Goal: Task Accomplishment & Management: Use online tool/utility

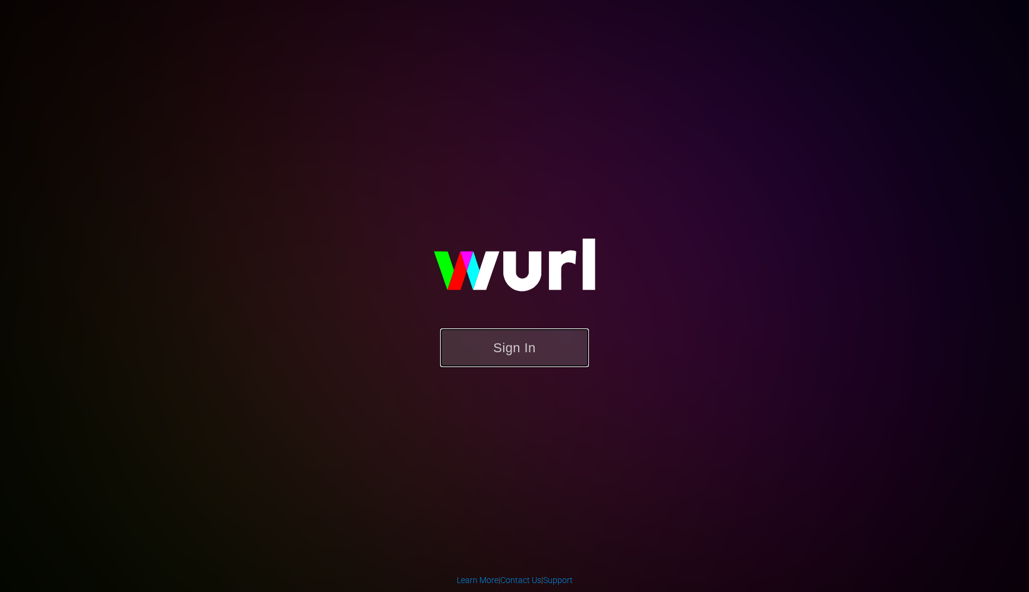
click at [520, 336] on button "Sign In" at bounding box center [514, 348] width 149 height 39
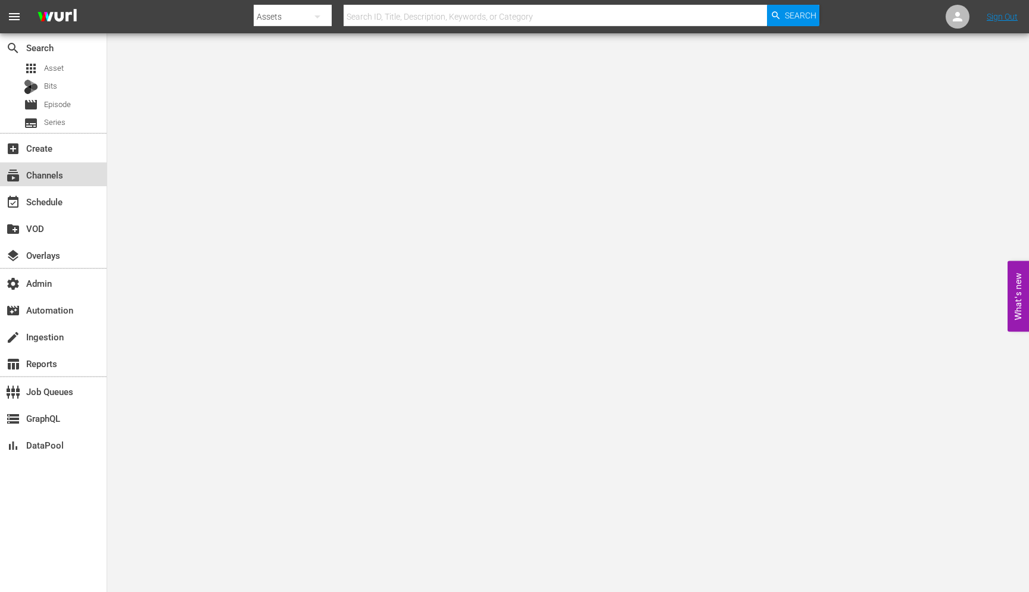
click at [38, 173] on div "subscriptions Channels" at bounding box center [33, 173] width 67 height 11
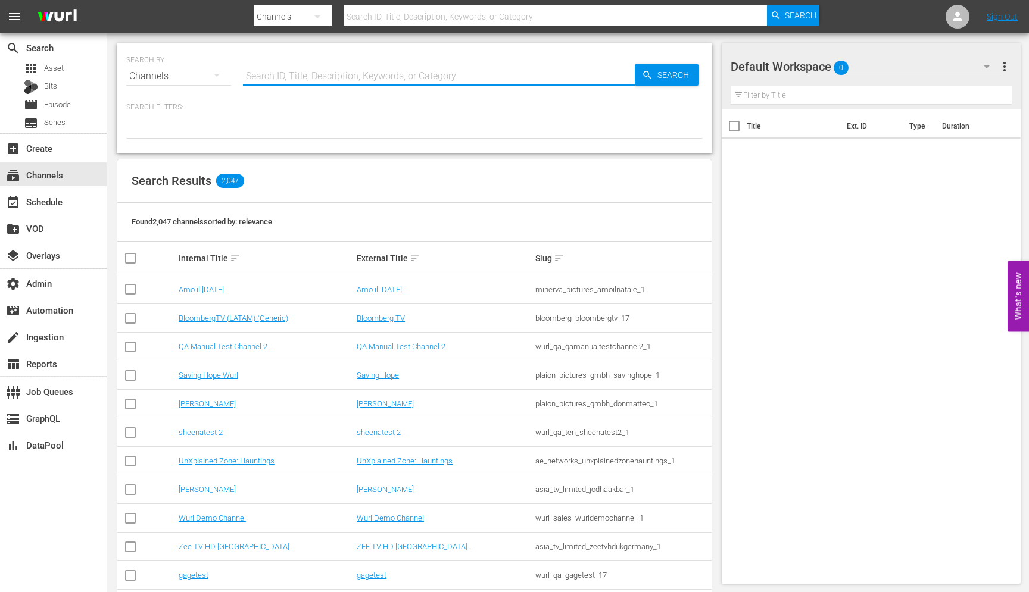
click at [264, 82] on input "text" at bounding box center [439, 76] width 392 height 29
paste input "gustotv_gustotv_2"
type input "gustotv_gustotv_2"
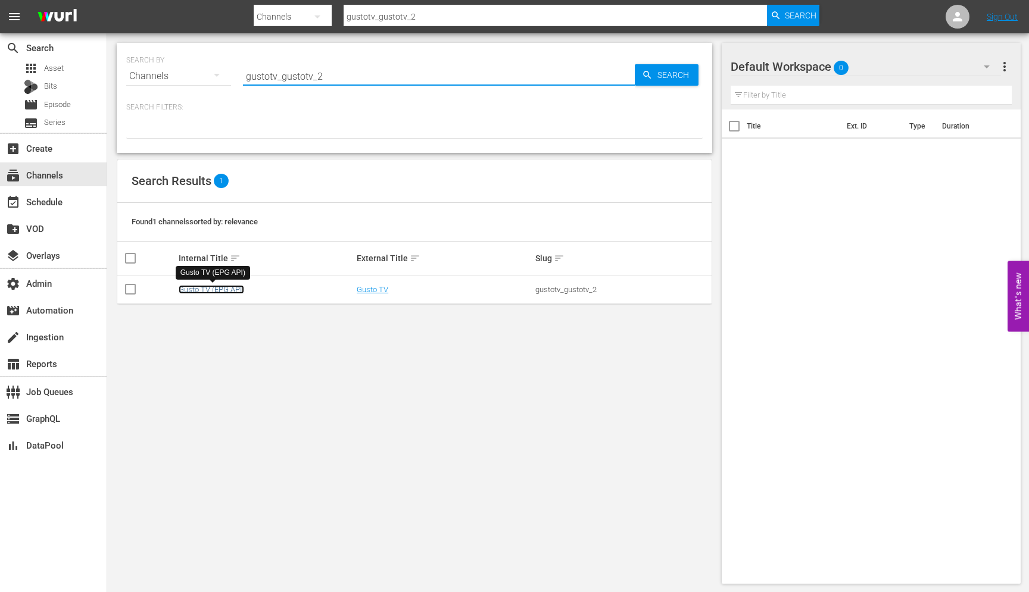
click at [228, 289] on link "Gusto TV (EPG API)" at bounding box center [212, 289] width 66 height 9
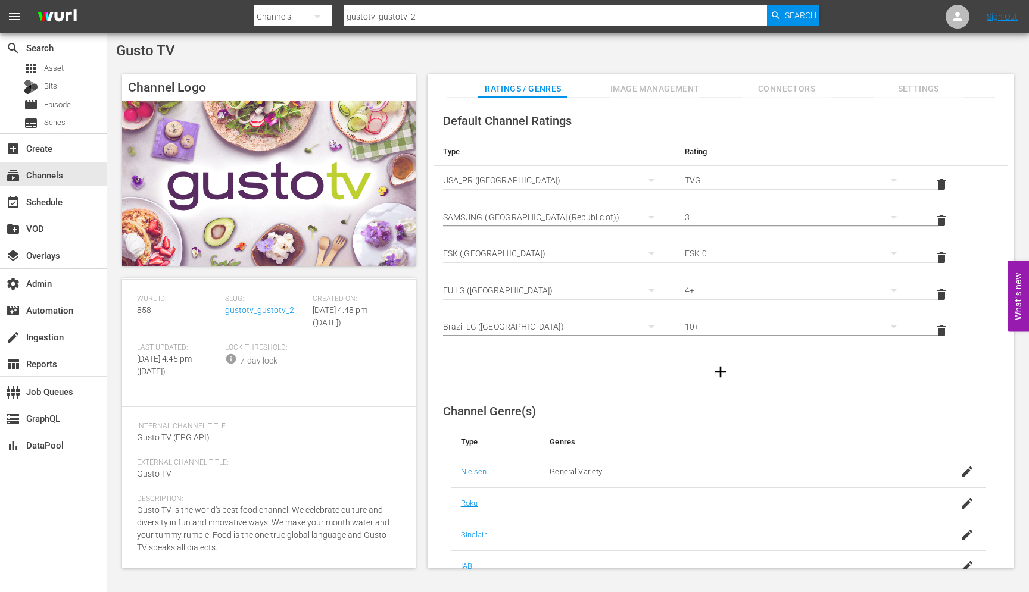
scroll to position [57, 0]
click at [620, 87] on span "Image Management" at bounding box center [654, 89] width 89 height 15
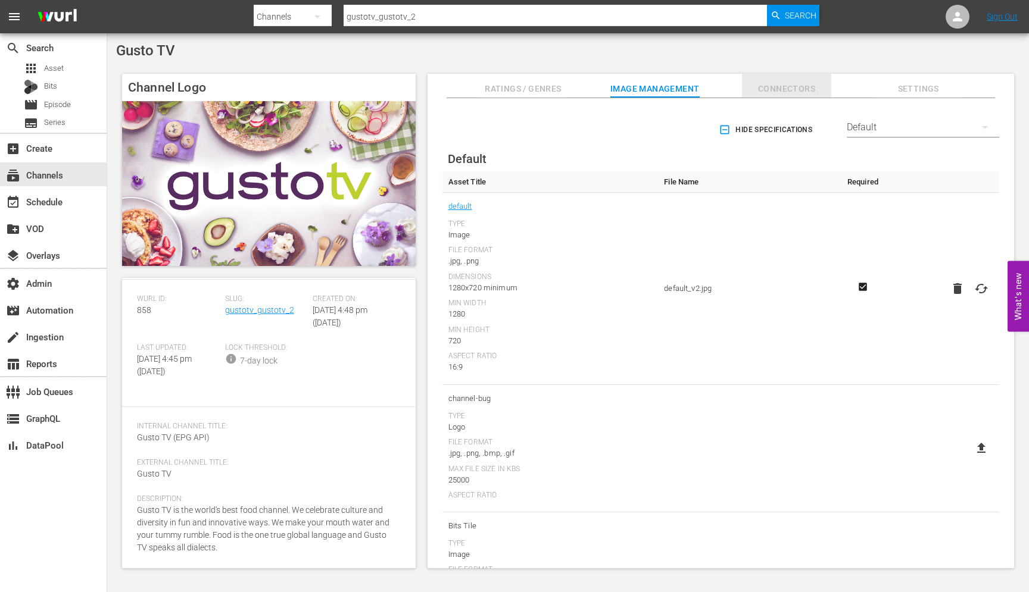
click at [768, 82] on span "Connectors" at bounding box center [786, 89] width 89 height 15
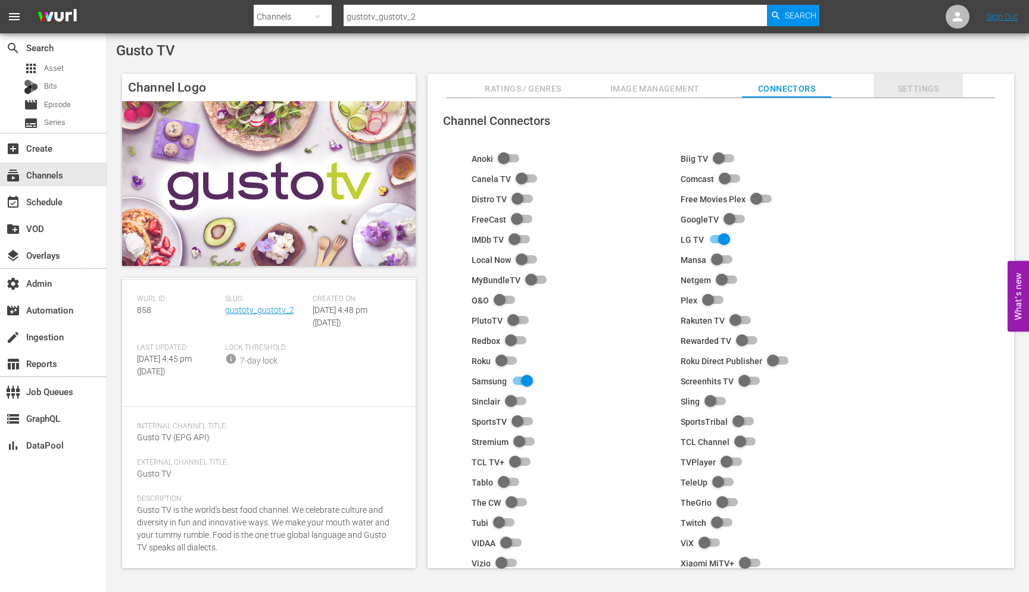
click at [889, 84] on span "Settings" at bounding box center [918, 89] width 89 height 15
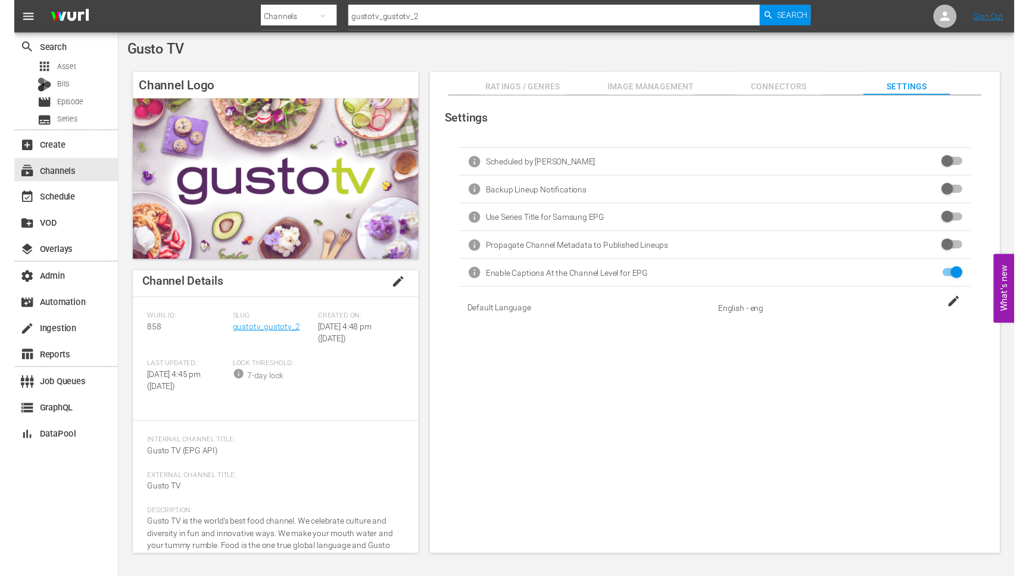
scroll to position [0, 0]
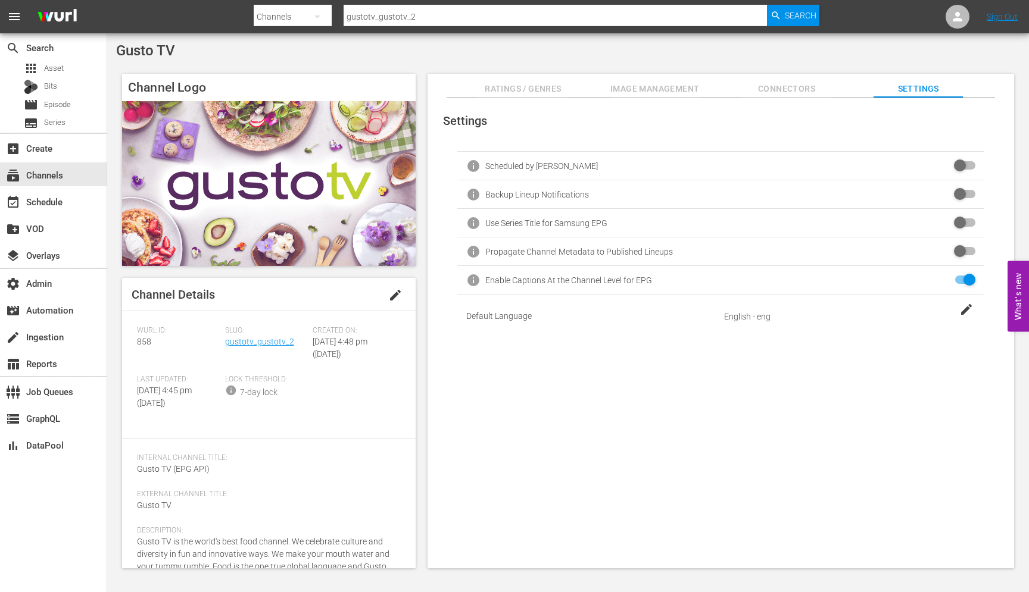
click at [531, 84] on span "Ratings / Genres" at bounding box center [522, 89] width 89 height 15
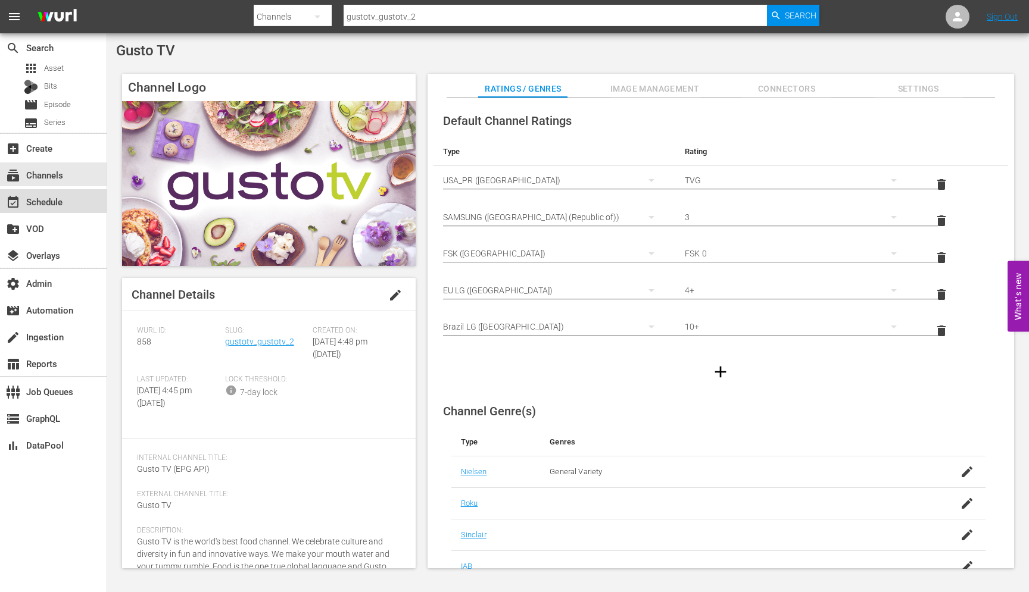
click at [30, 195] on div "event_available Schedule" at bounding box center [33, 200] width 67 height 11
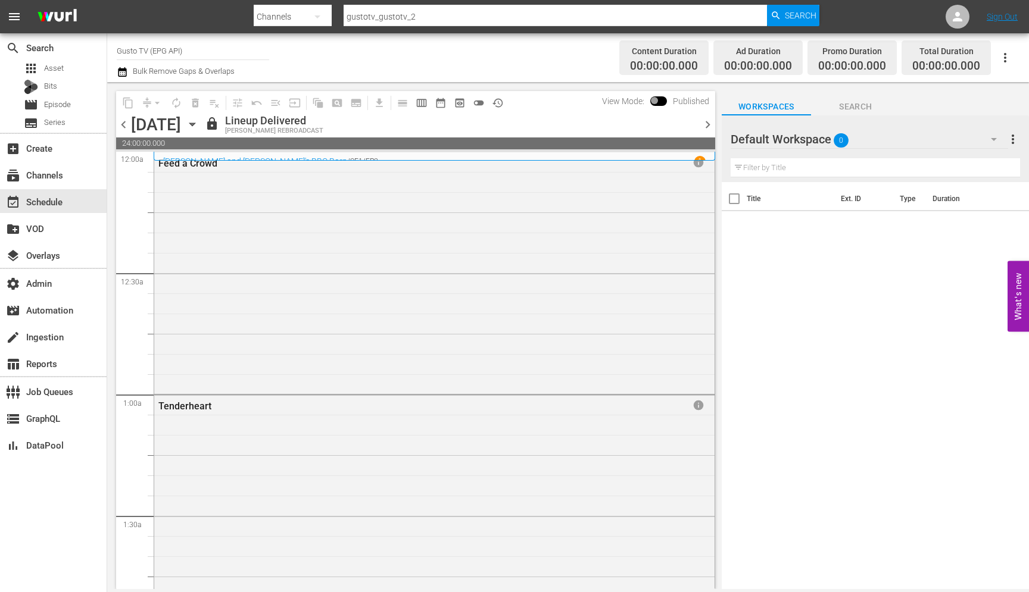
click at [701, 158] on p "1" at bounding box center [700, 161] width 4 height 8
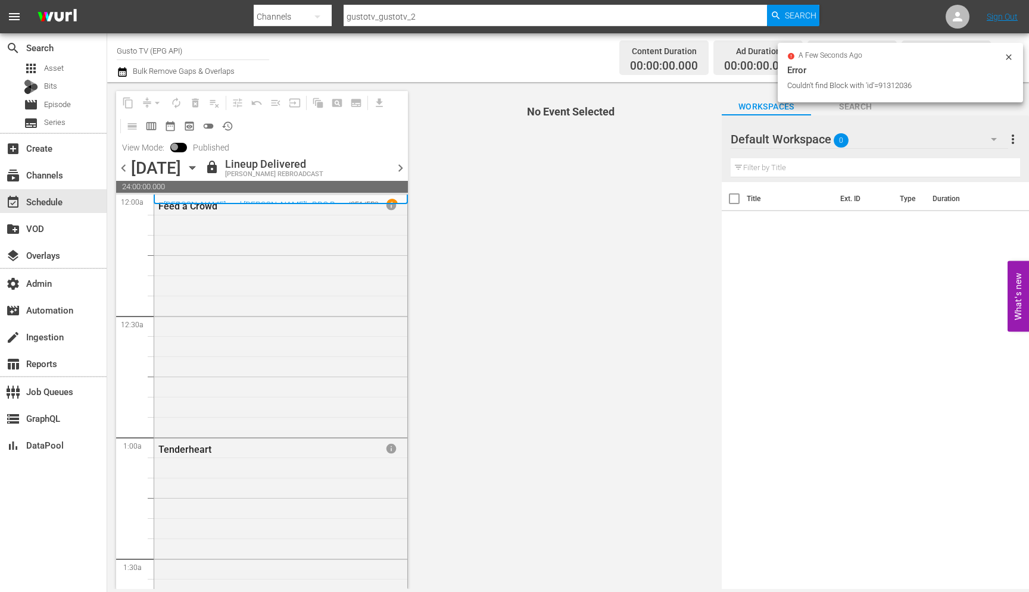
click at [1012, 56] on icon at bounding box center [1009, 57] width 10 height 10
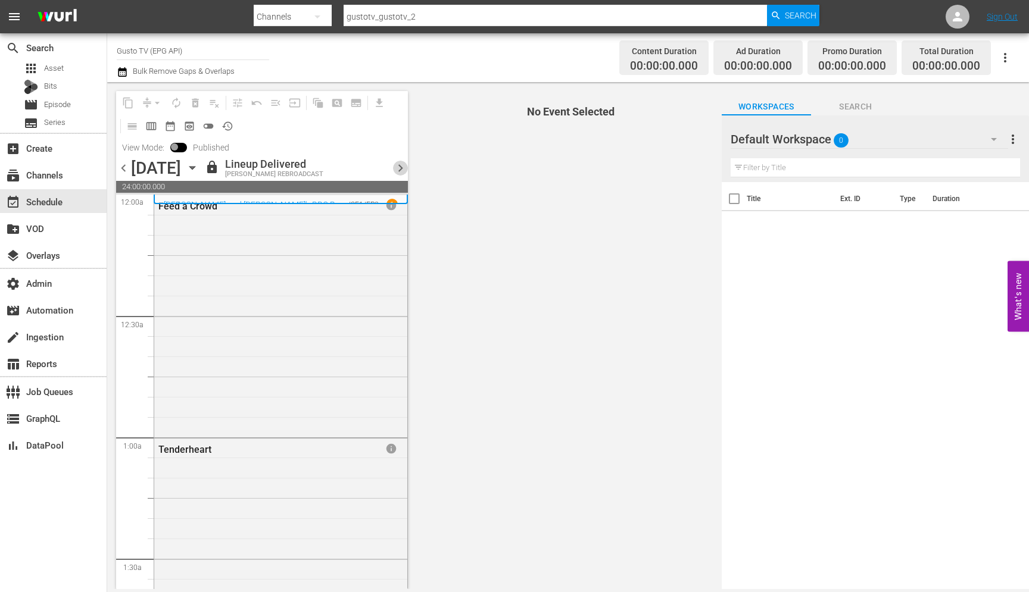
click at [400, 169] on span "chevron_right" at bounding box center [400, 168] width 15 height 15
